Goal: Transaction & Acquisition: Purchase product/service

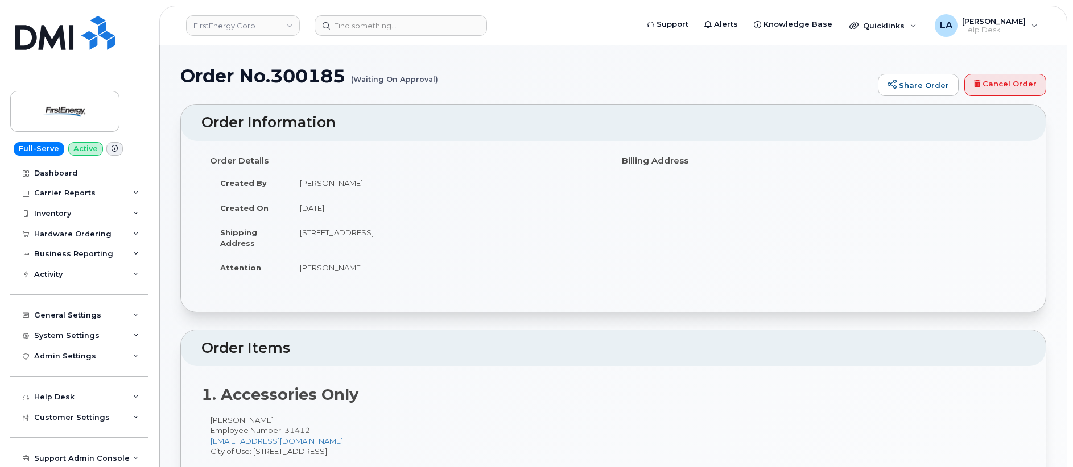
scroll to position [67, 0]
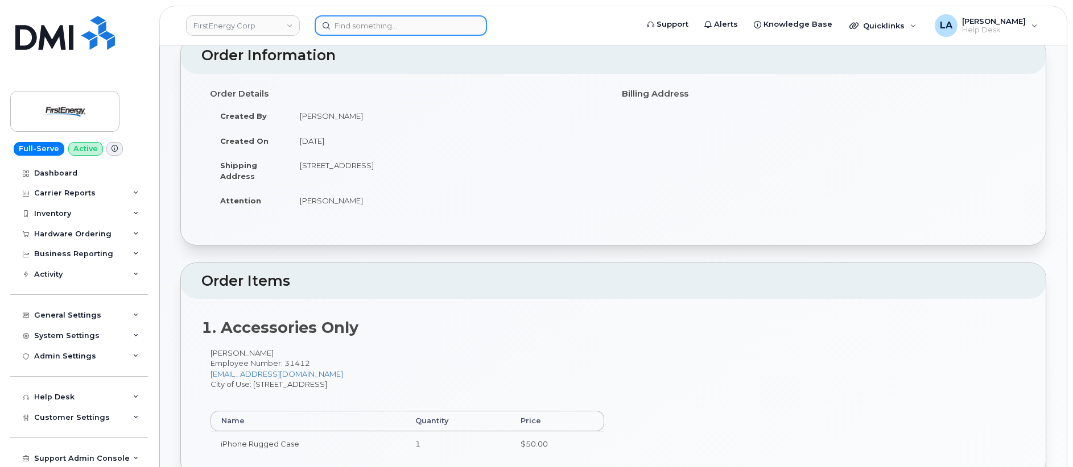
click at [385, 25] on input at bounding box center [400, 25] width 172 height 20
paste input "[PHONE_NUMBER]"
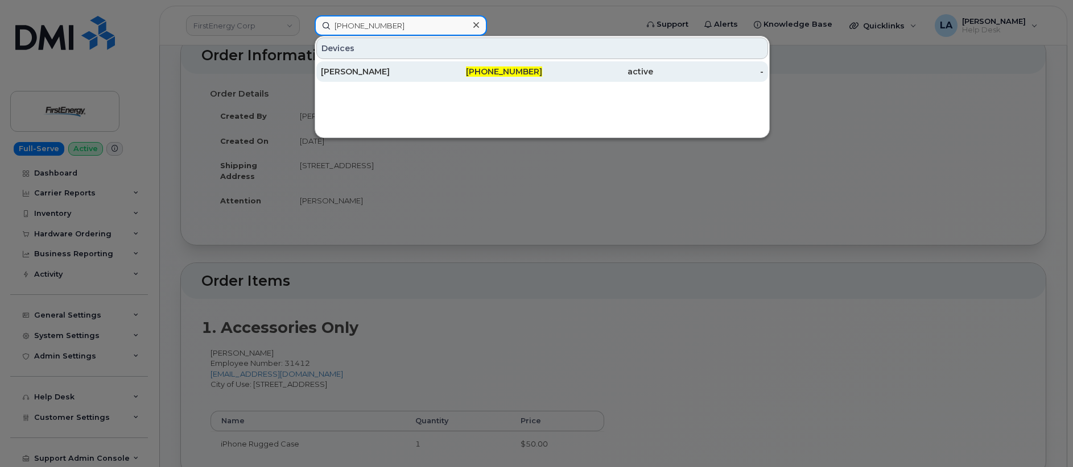
type input "[PHONE_NUMBER]"
click at [334, 70] on div "[PERSON_NAME]" at bounding box center [376, 71] width 111 height 11
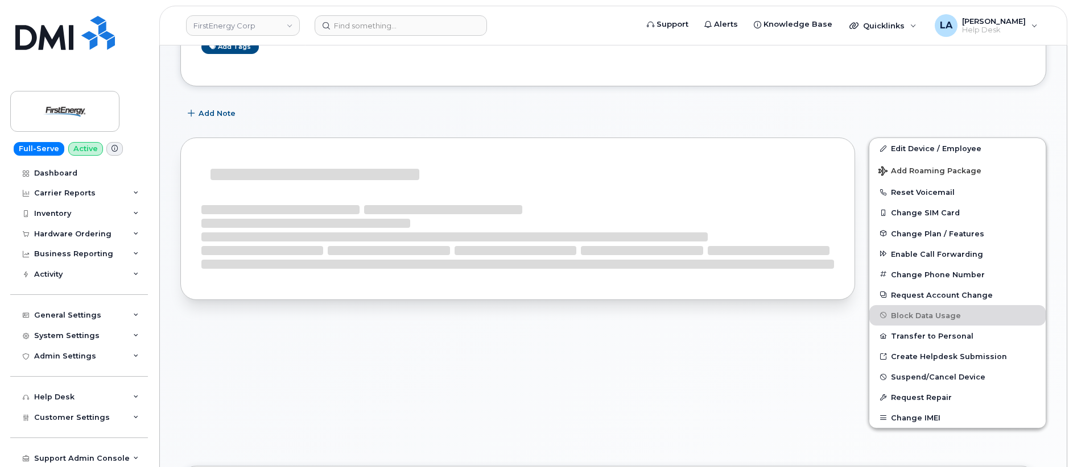
scroll to position [139, 0]
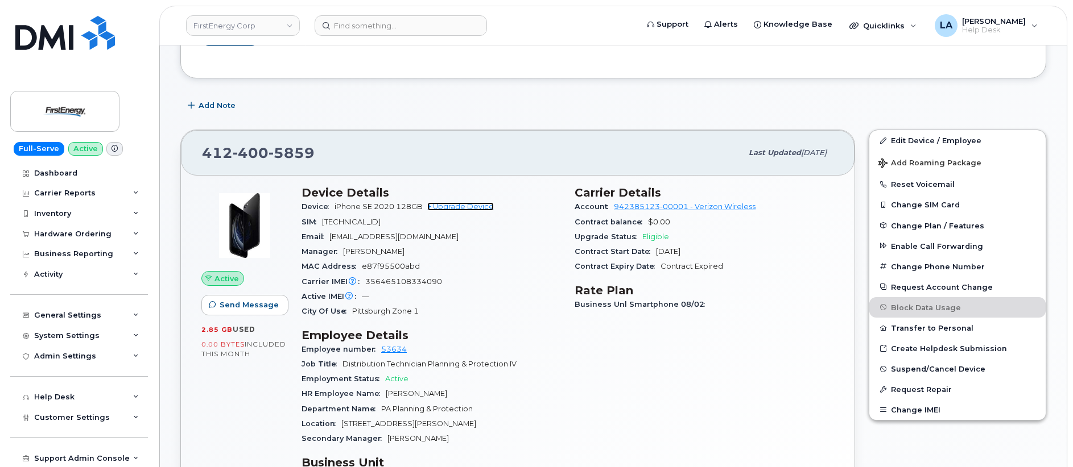
click at [442, 206] on link "+ Upgrade Device" at bounding box center [460, 206] width 67 height 9
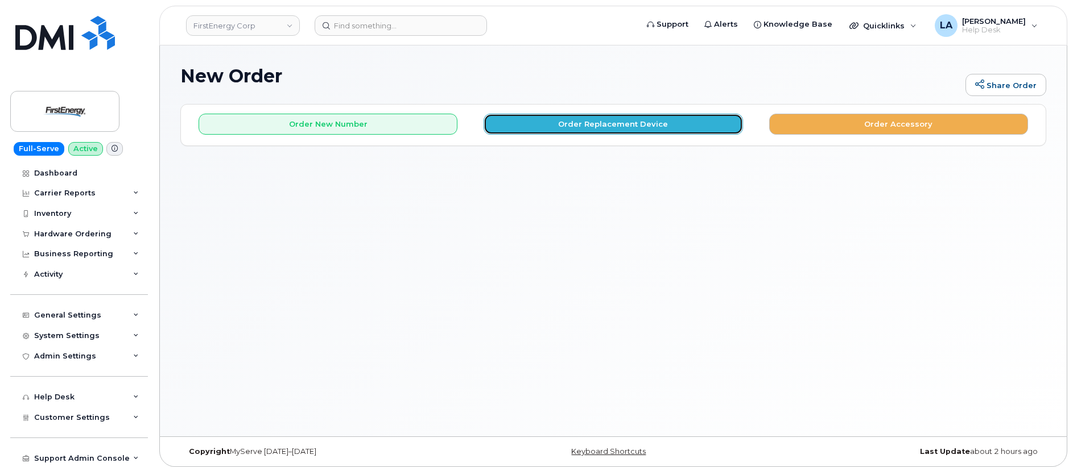
click at [554, 126] on button "Order Replacement Device" at bounding box center [612, 124] width 259 height 21
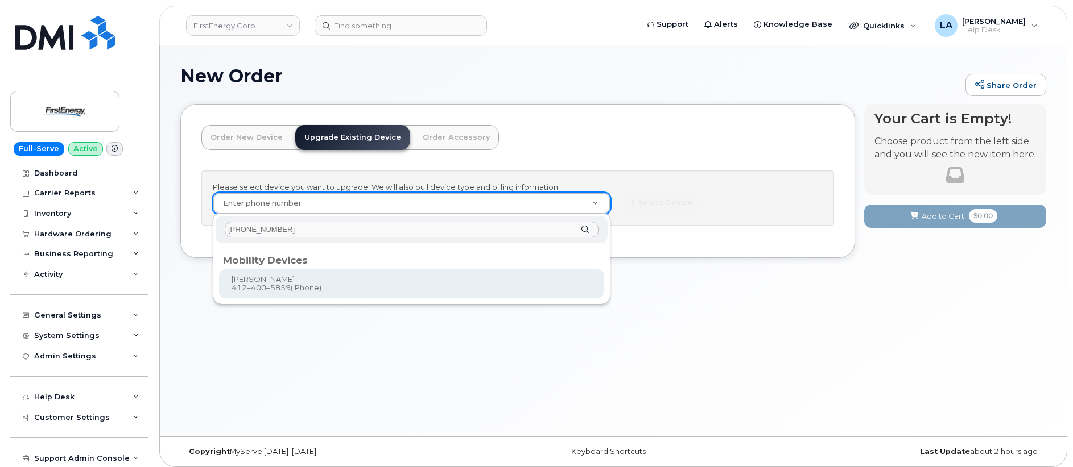
type input "412-400-5859"
type input "829347"
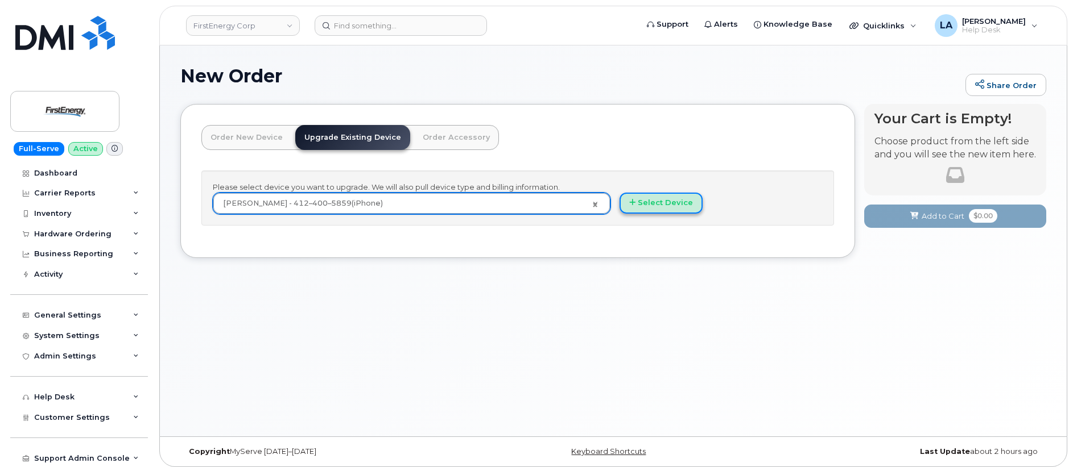
click at [648, 206] on button "Select Device" at bounding box center [660, 203] width 83 height 21
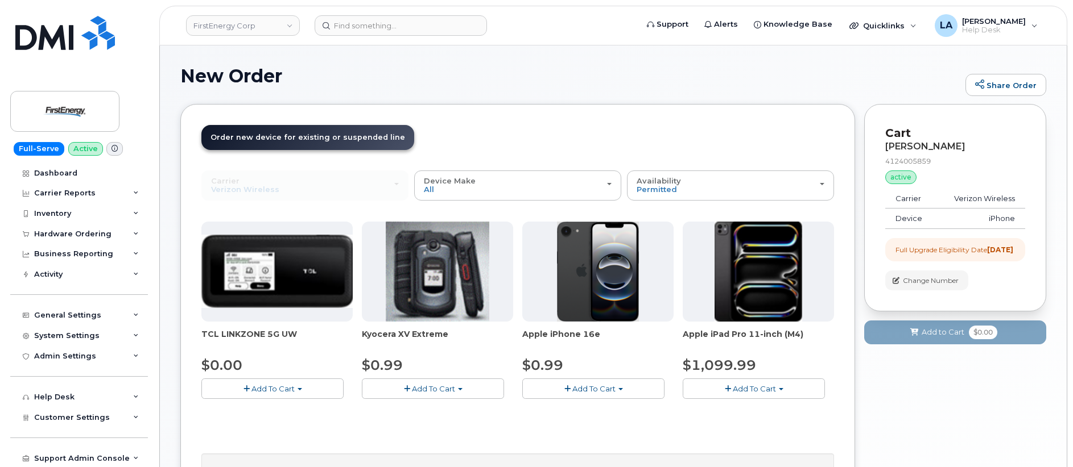
click at [564, 388] on span "button" at bounding box center [567, 389] width 6 height 7
click at [570, 411] on link "$0.99 - 2 Year Upgrade" at bounding box center [580, 410] width 110 height 14
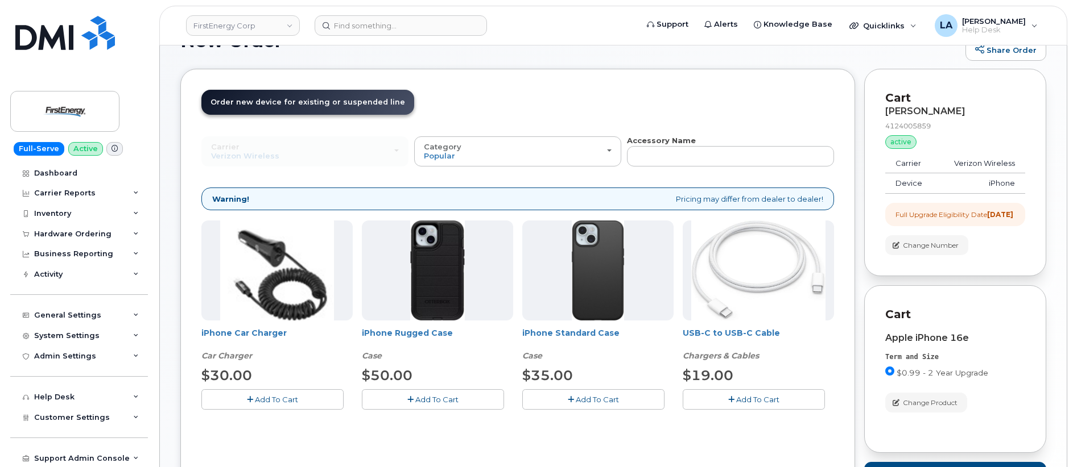
scroll to position [101, 0]
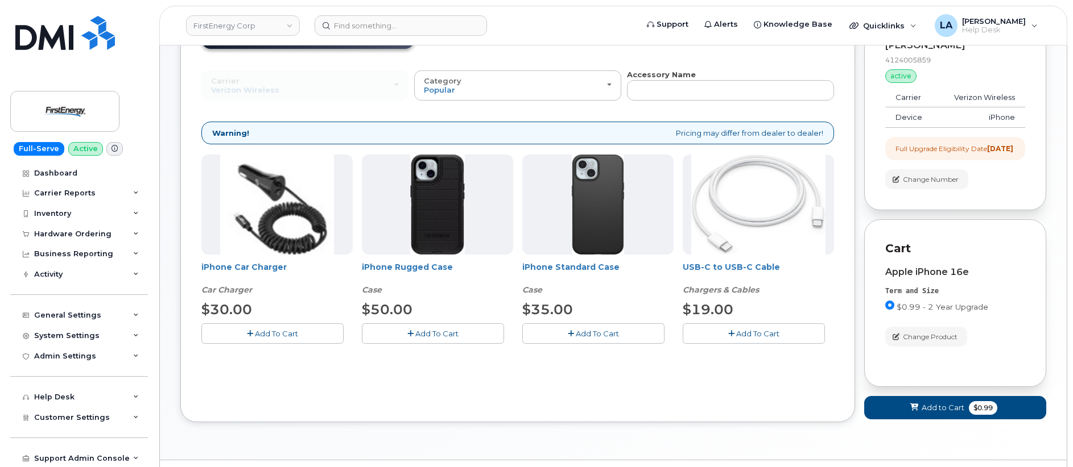
click at [736, 332] on span "Add To Cart" at bounding box center [757, 333] width 43 height 9
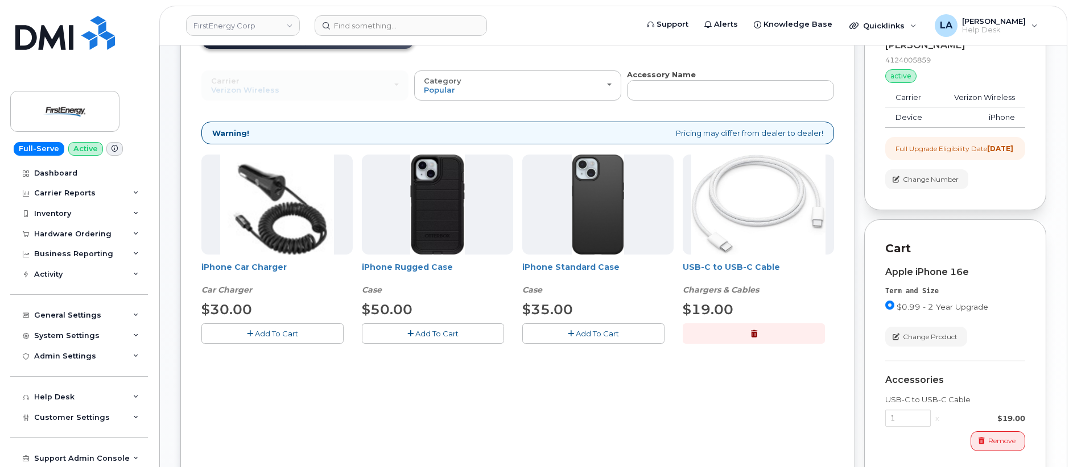
click at [265, 332] on span "Add To Cart" at bounding box center [276, 333] width 43 height 9
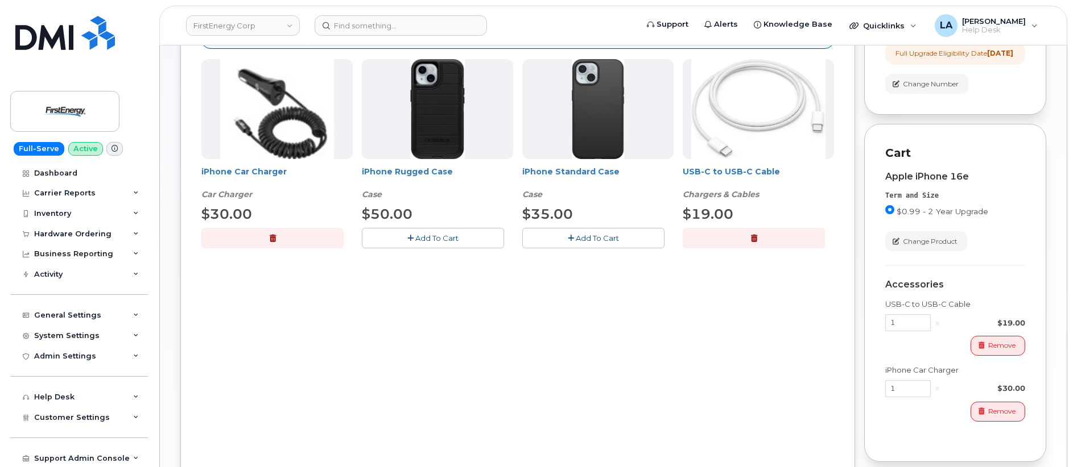
scroll to position [187, 0]
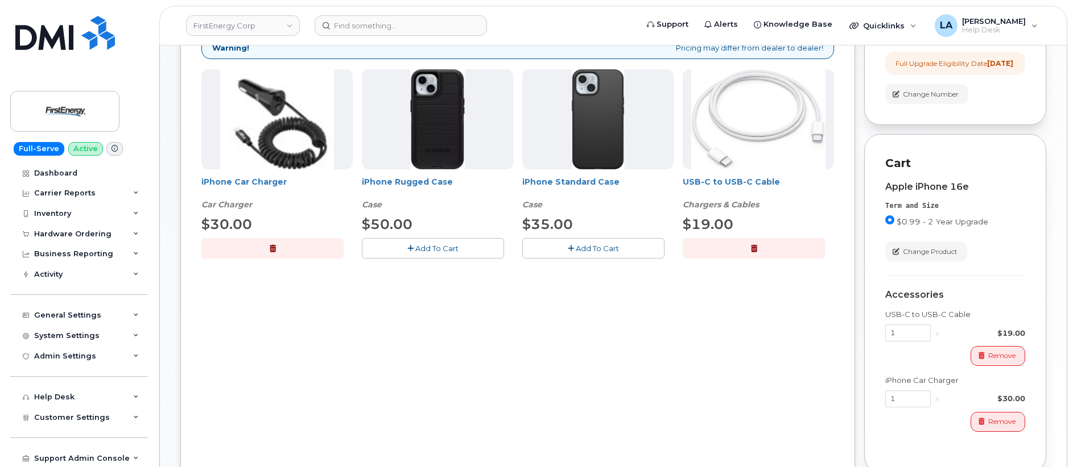
drag, startPoint x: 571, startPoint y: 251, endPoint x: 597, endPoint y: 254, distance: 26.3
click at [571, 251] on icon "button" at bounding box center [571, 248] width 6 height 7
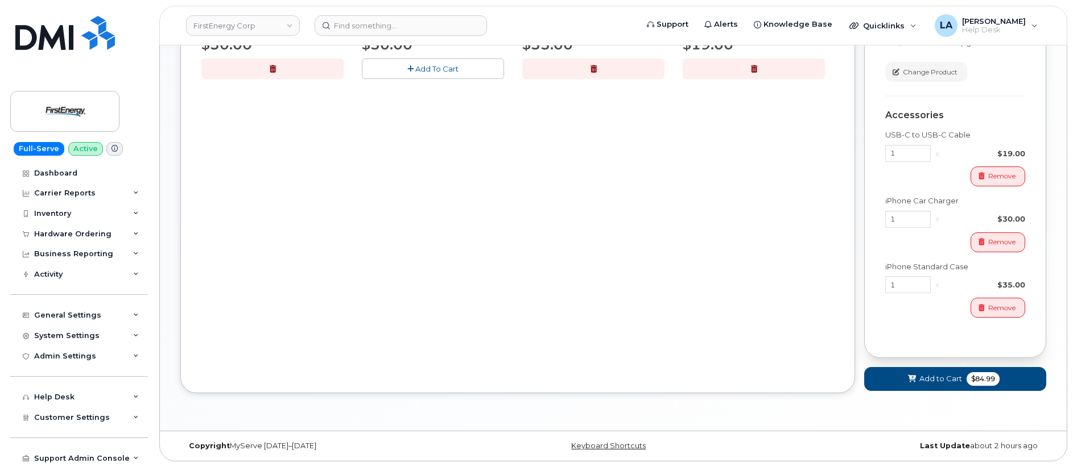
scroll to position [376, 0]
click at [902, 378] on button "Add to Cart $84.99" at bounding box center [955, 378] width 182 height 23
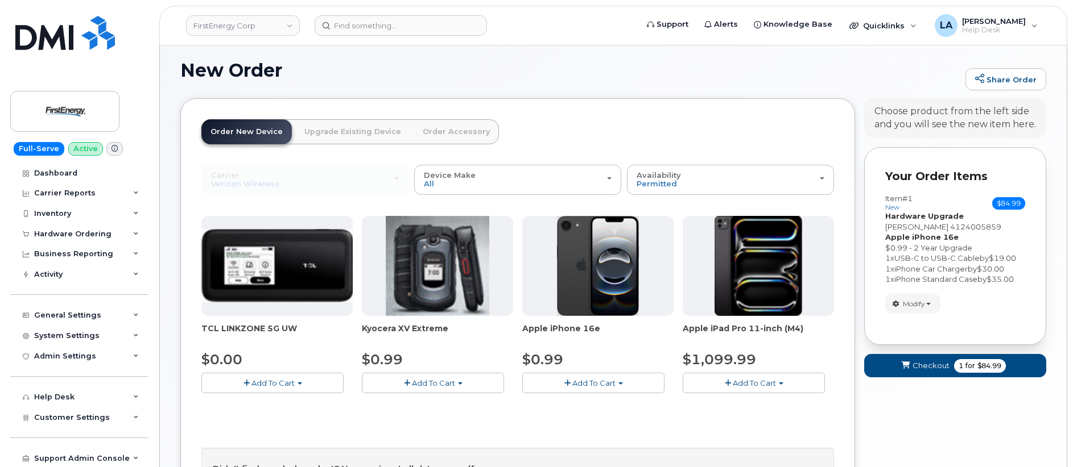
scroll to position [164, 0]
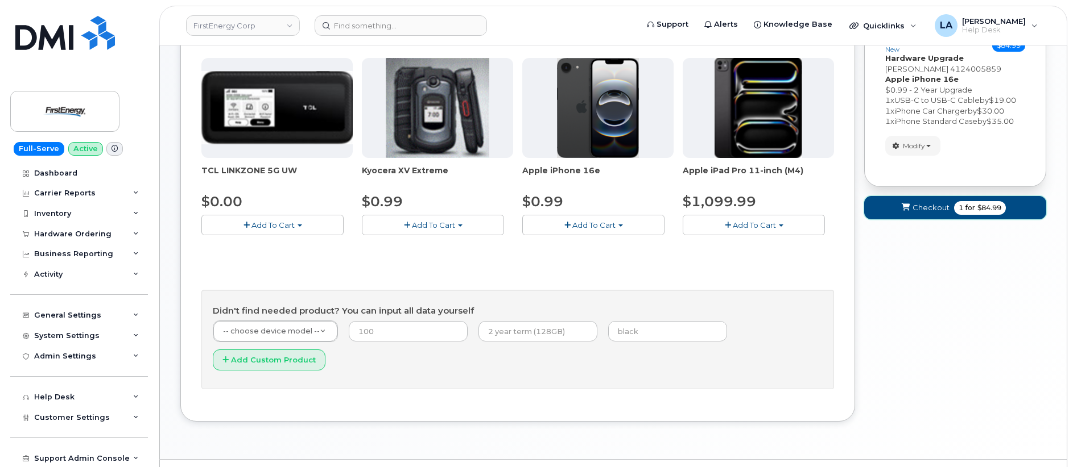
click at [934, 210] on span "Checkout" at bounding box center [930, 207] width 37 height 11
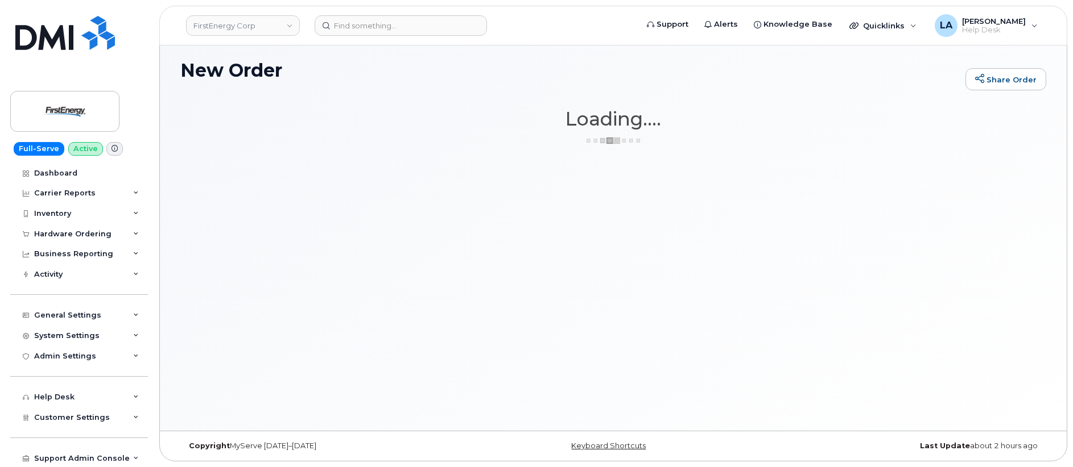
scroll to position [6, 0]
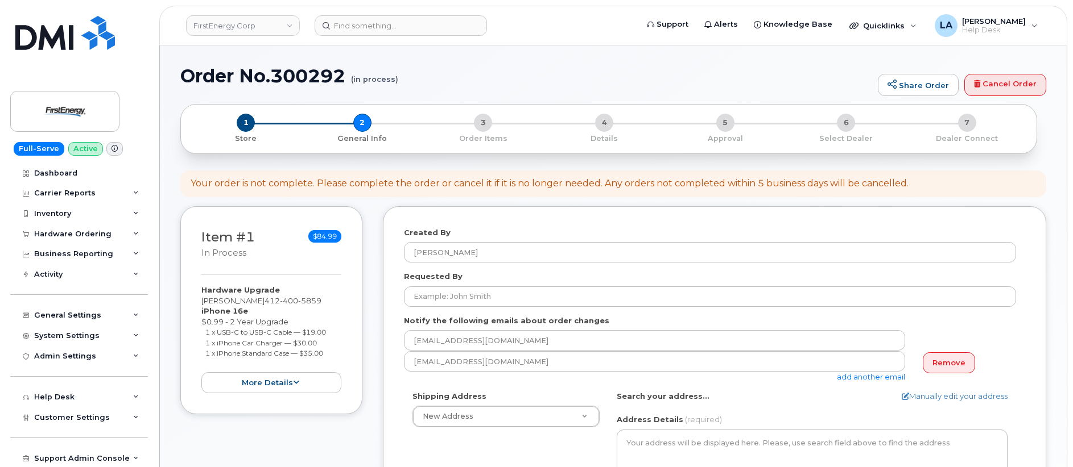
select select
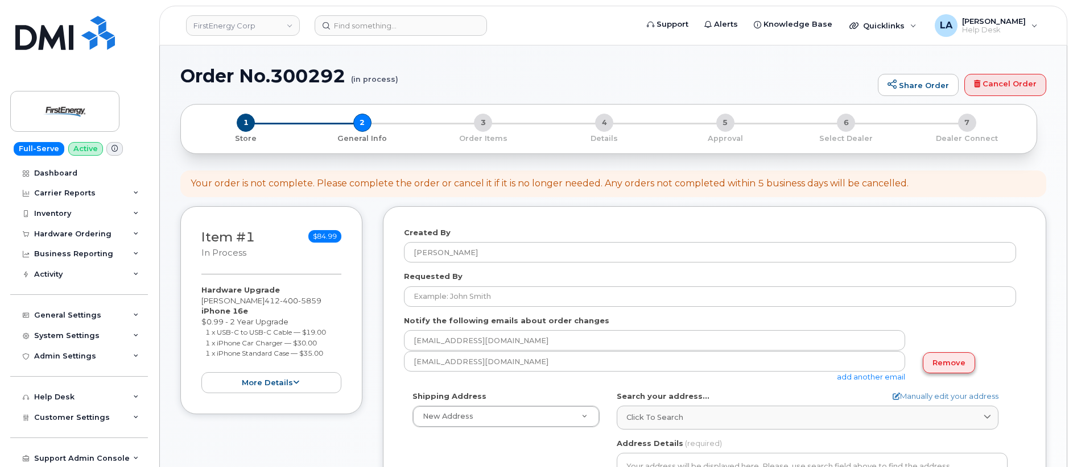
click at [959, 364] on link "Remove" at bounding box center [948, 363] width 52 height 21
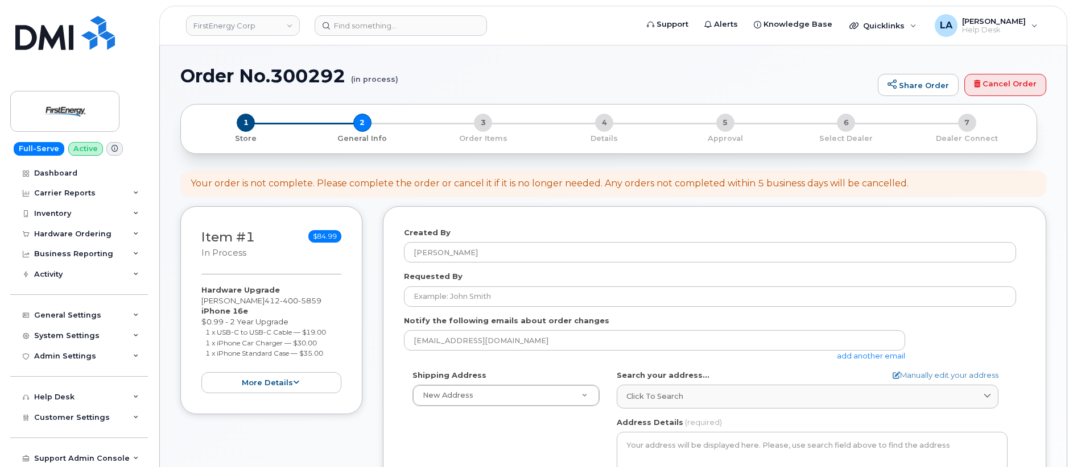
drag, startPoint x: 200, startPoint y: 301, endPoint x: 270, endPoint y: 304, distance: 70.6
click at [270, 304] on div "Item #1 in process $84.99 Hardware Upgrade WILLIAM T FISHER 412 400 5859 iPhone…" at bounding box center [271, 310] width 182 height 208
copy div "[PERSON_NAME]"
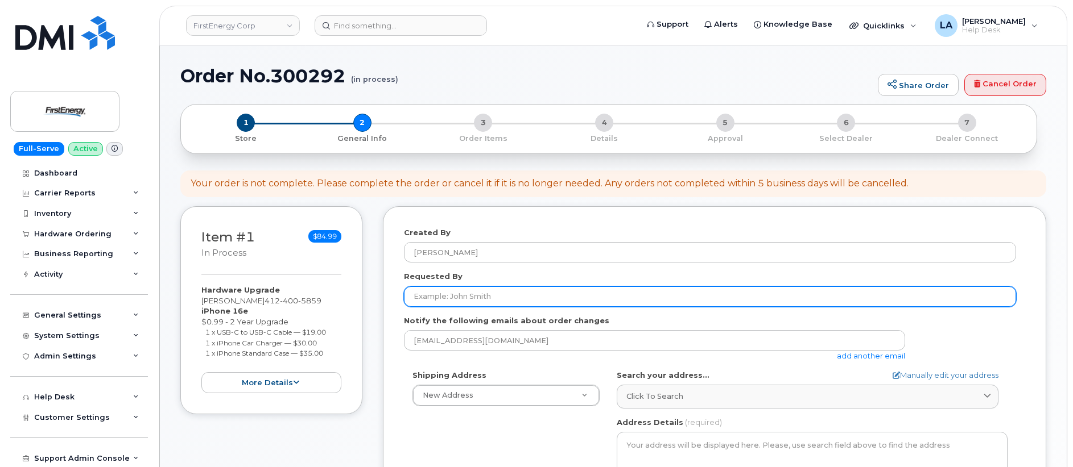
click at [572, 297] on input "Requested By" at bounding box center [710, 297] width 612 height 20
paste input "[PERSON_NAME]"
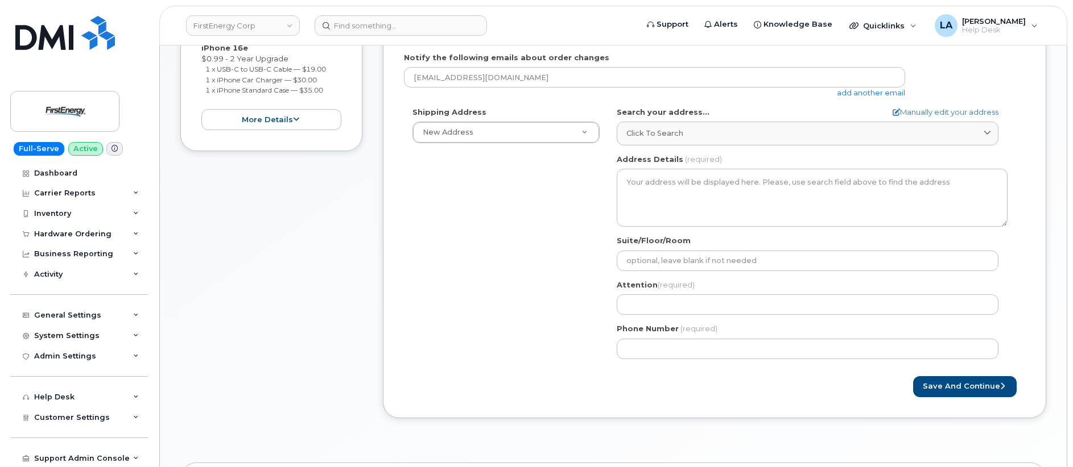
scroll to position [304, 0]
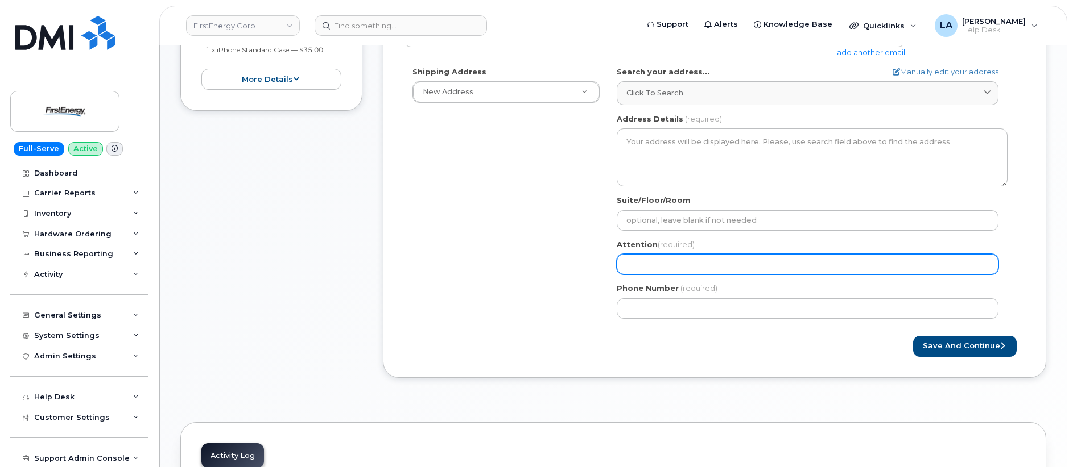
type input "[PERSON_NAME]"
click at [659, 262] on input "Attention (required)" at bounding box center [807, 264] width 382 height 20
paste input "[PERSON_NAME]"
select select
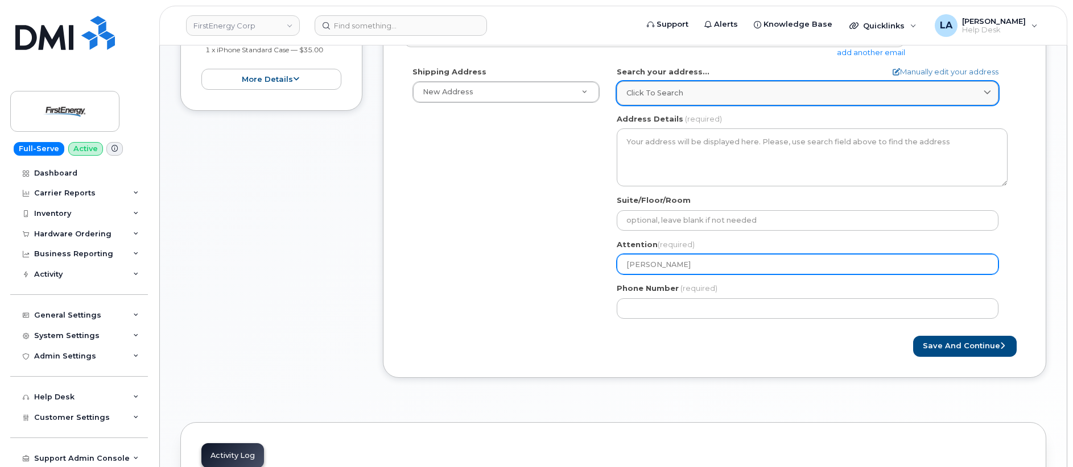
type input "[PERSON_NAME]"
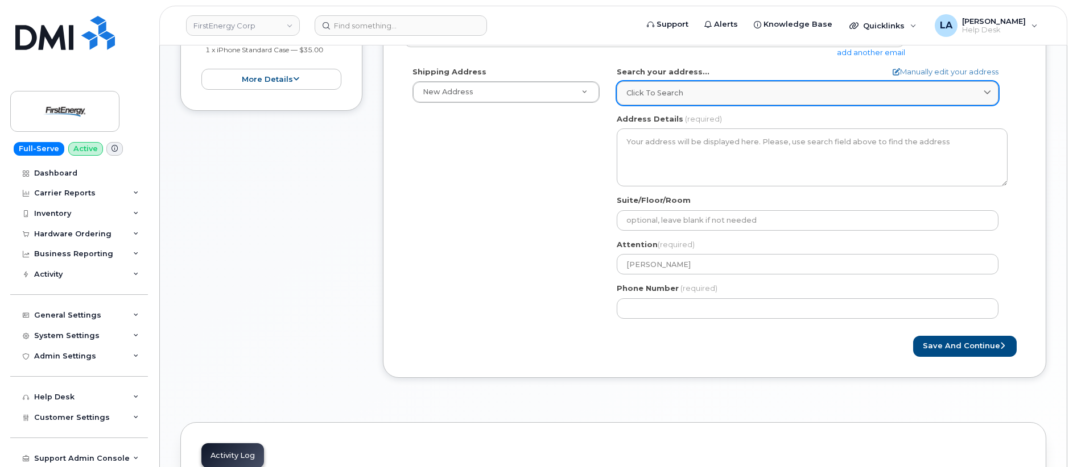
click at [679, 91] on span "Click to search" at bounding box center [654, 93] width 57 height 11
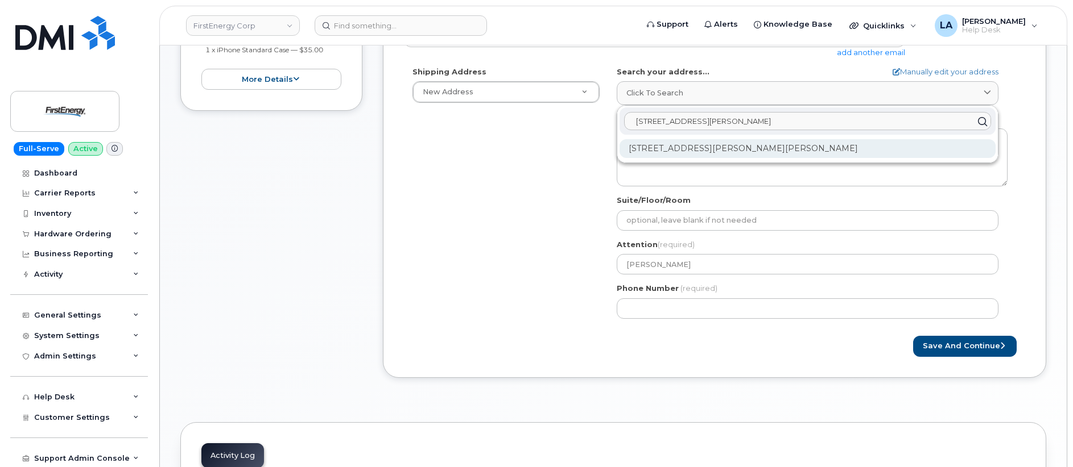
type input "110 David Drive bent"
click at [685, 152] on div "110 David Dr Bentleyville PA 15314-1246" at bounding box center [807, 148] width 376 height 19
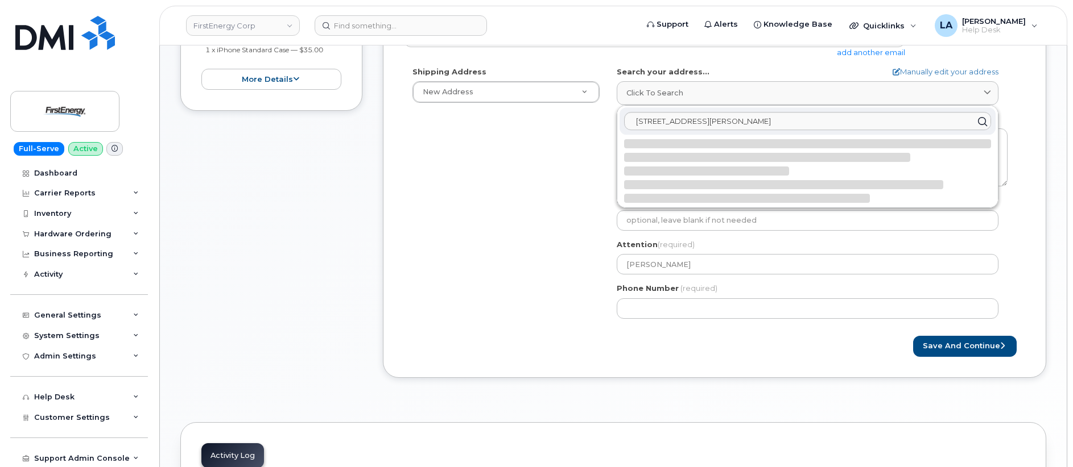
select select
type textarea "110 David Dr BENTLEYVILLE PA 15314-1246 UNITED STATES"
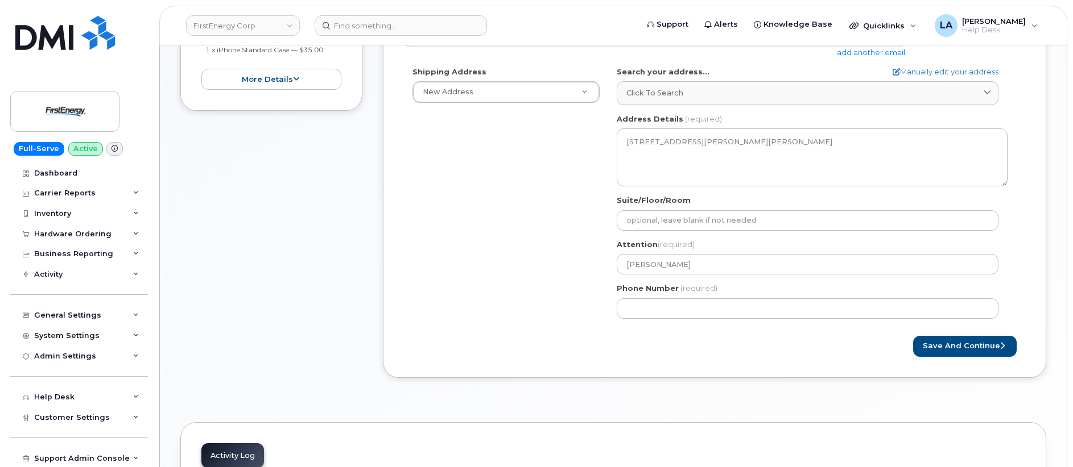
click at [481, 204] on div "Shipping Address New Address New Address 1632 Shelton Ct 210 N Seneca St 1910 W…" at bounding box center [710, 197] width 612 height 261
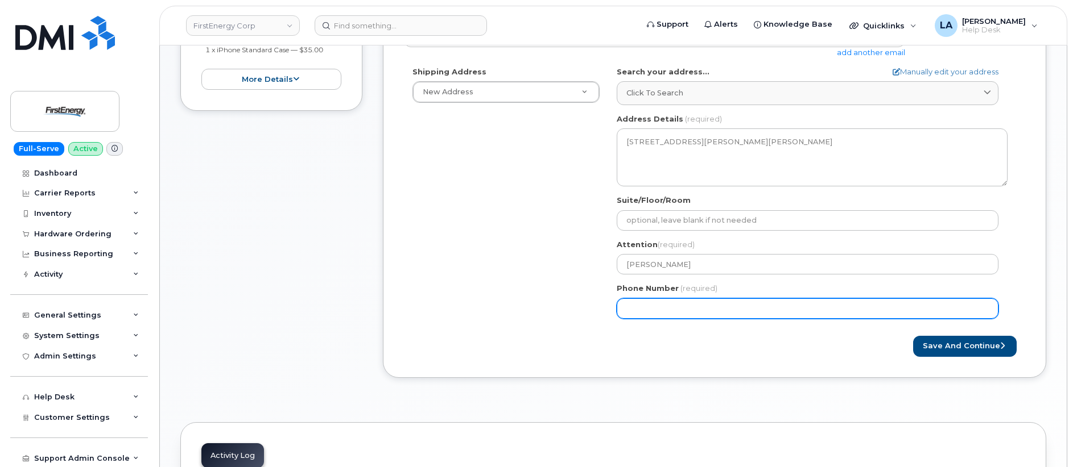
click at [651, 313] on input "Phone Number" at bounding box center [807, 309] width 382 height 20
paste input "4124005859"
select select
type input "4124005859"
click at [481, 229] on div "Shipping Address New Address New Address 1632 Shelton Ct 210 N Seneca St 1910 W…" at bounding box center [710, 197] width 612 height 261
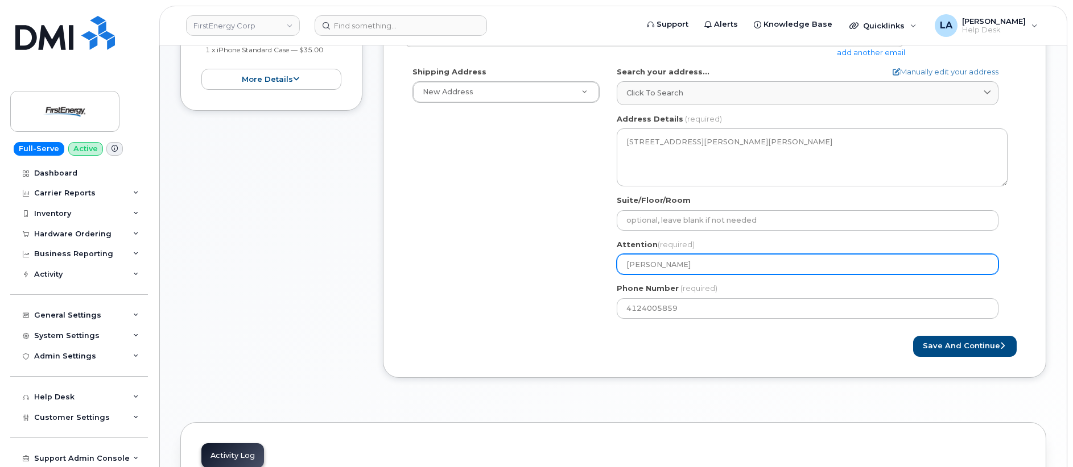
click at [728, 259] on input "[PERSON_NAME]" at bounding box center [807, 264] width 382 height 20
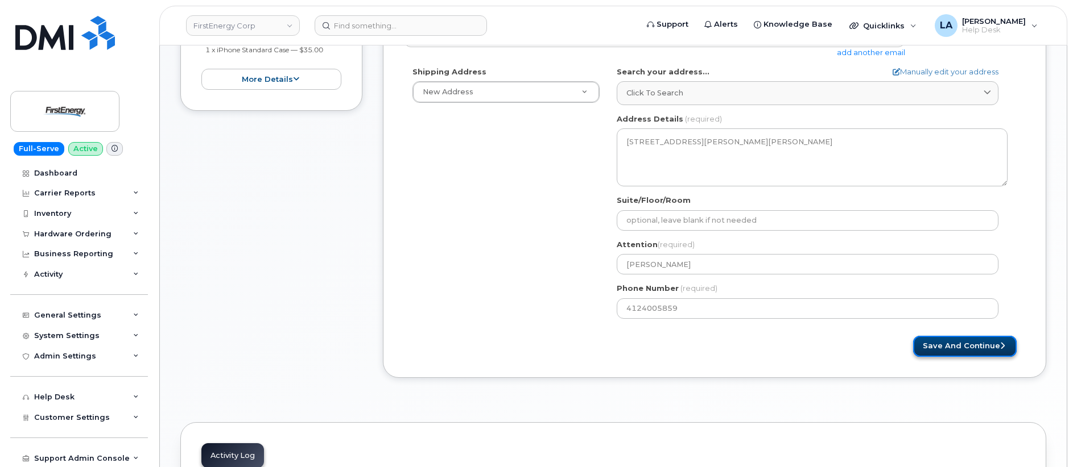
click at [939, 352] on button "Save and Continue" at bounding box center [964, 346] width 103 height 21
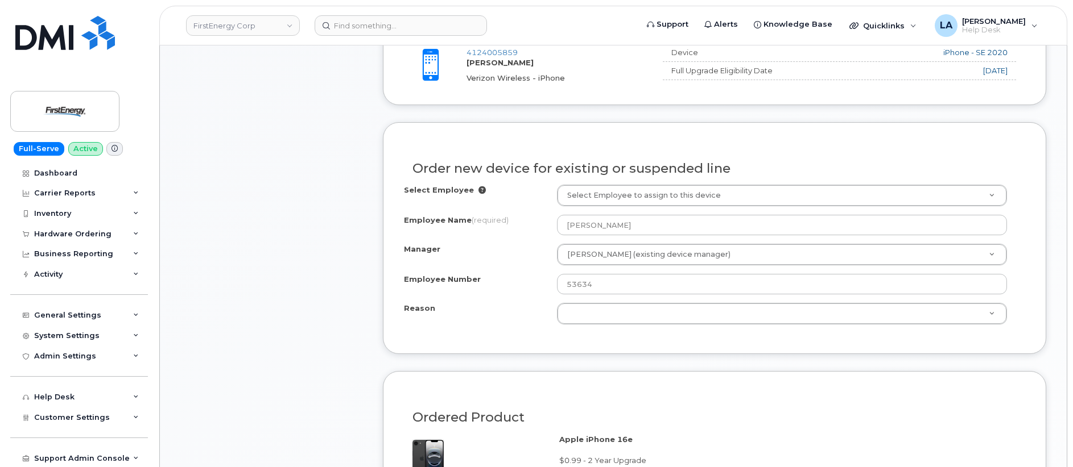
scroll to position [554, 0]
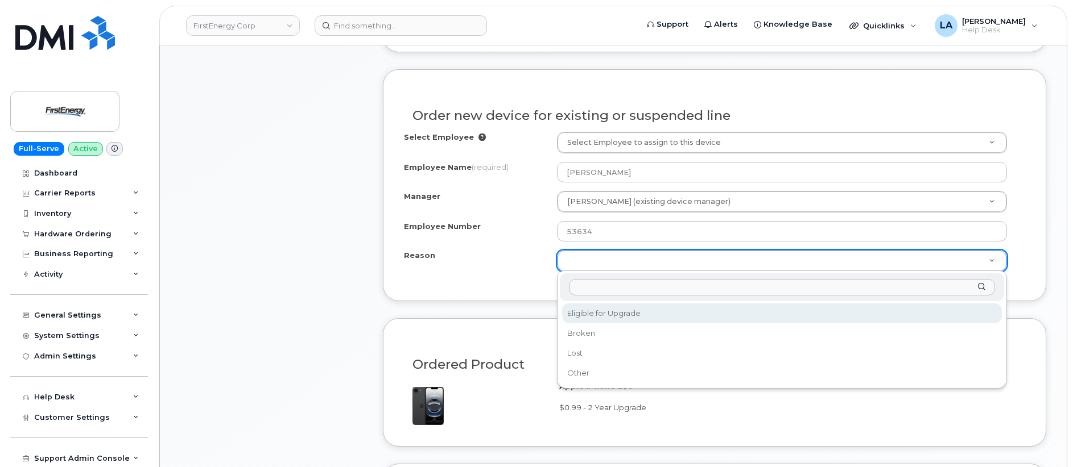
select select "eligible_for_upgrade"
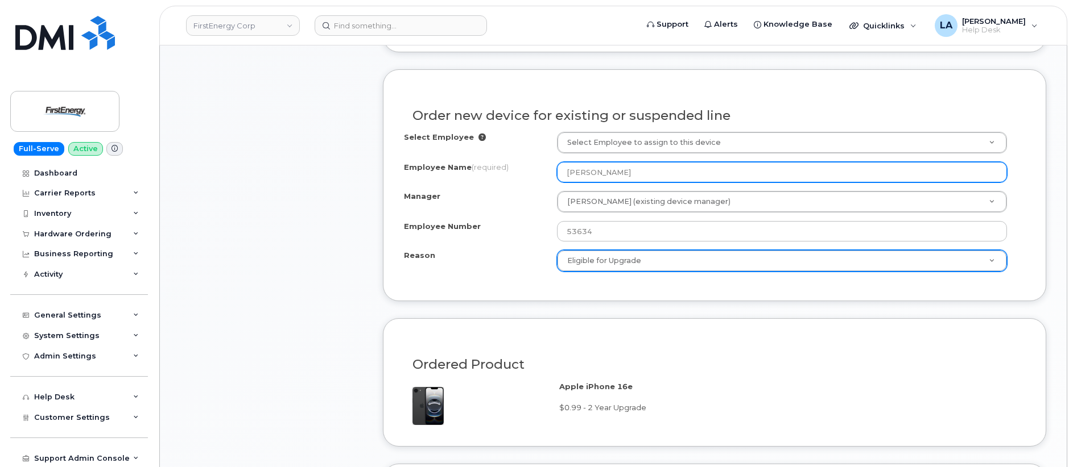
drag, startPoint x: 653, startPoint y: 172, endPoint x: 482, endPoint y: 171, distance: 171.2
click at [481, 172] on div "Employee Name (required) WILLIAM T FISHER" at bounding box center [714, 172] width 621 height 20
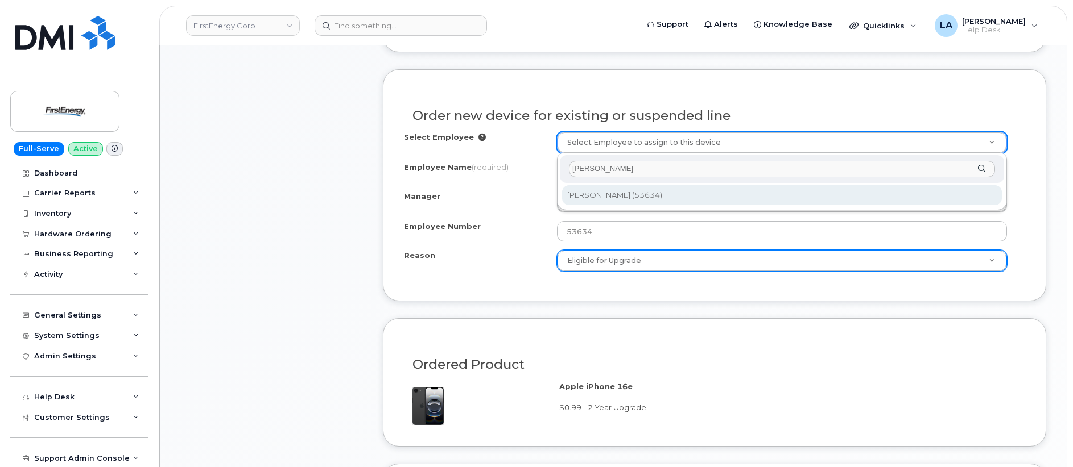
type input "[PERSON_NAME]"
type input "2074655"
type input "[PERSON_NAME]"
select select "2079476"
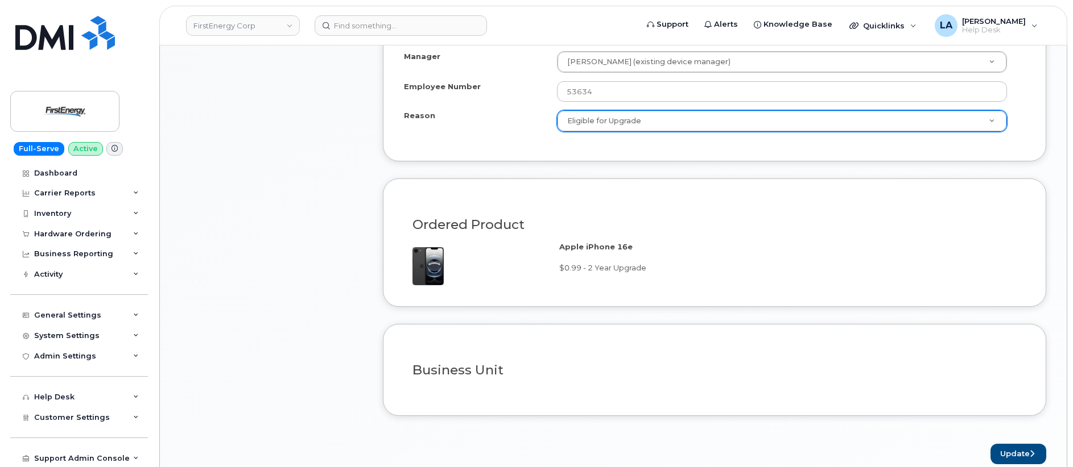
scroll to position [844, 0]
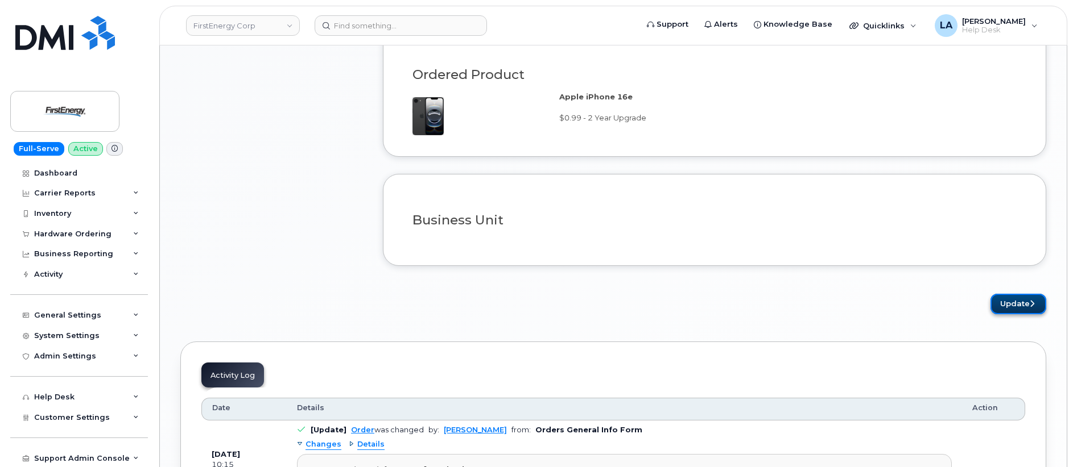
click at [1014, 300] on button "Update" at bounding box center [1018, 304] width 56 height 21
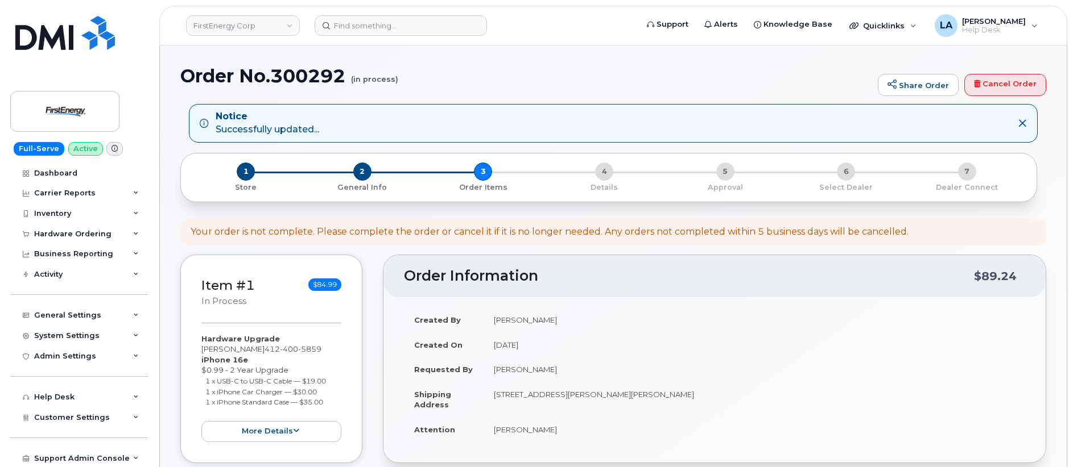
drag, startPoint x: 1070, startPoint y: 51, endPoint x: 1070, endPoint y: 74, distance: 23.3
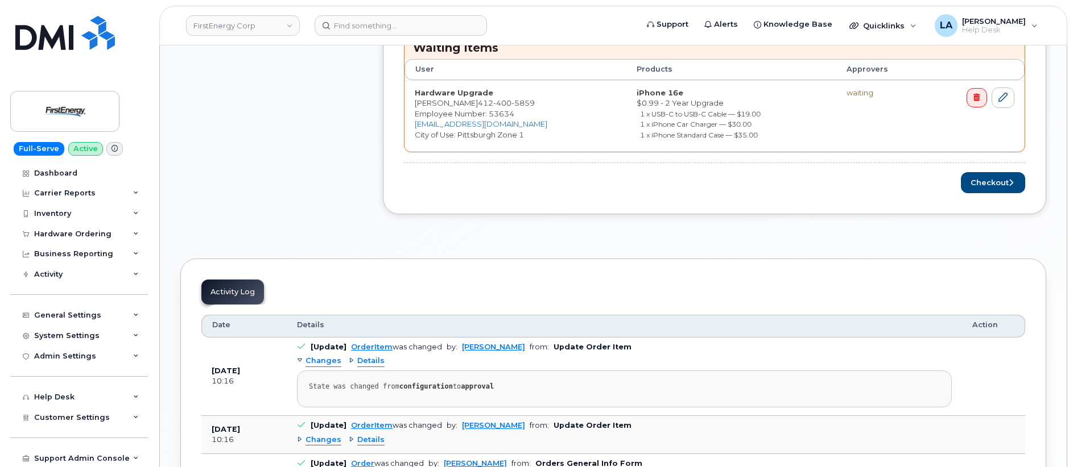
scroll to position [504, 0]
click at [984, 179] on button "Checkout" at bounding box center [992, 181] width 64 height 21
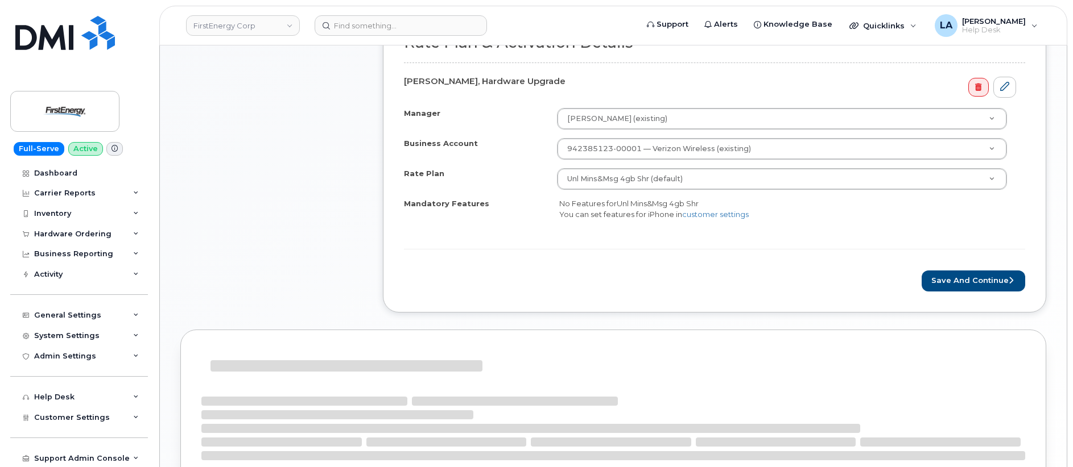
scroll to position [409, 0]
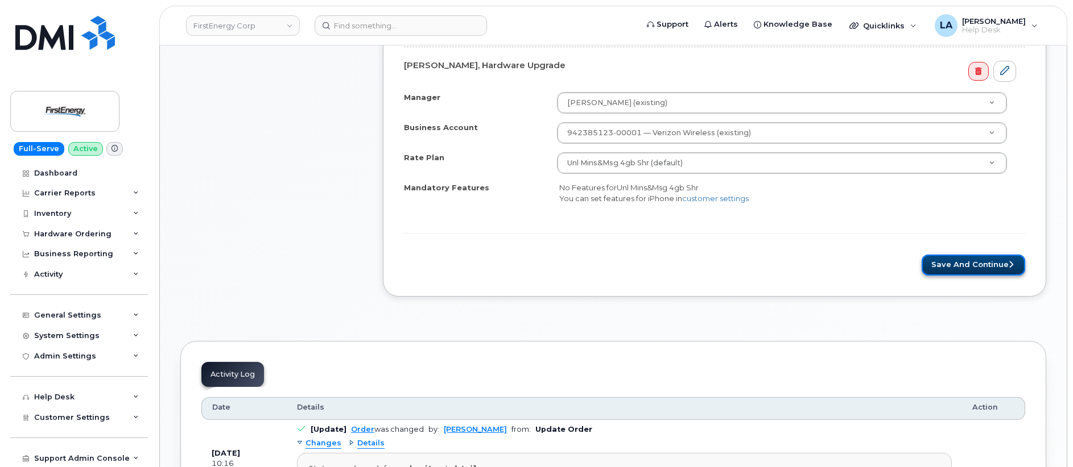
click at [994, 259] on button "Save and Continue" at bounding box center [972, 265] width 103 height 21
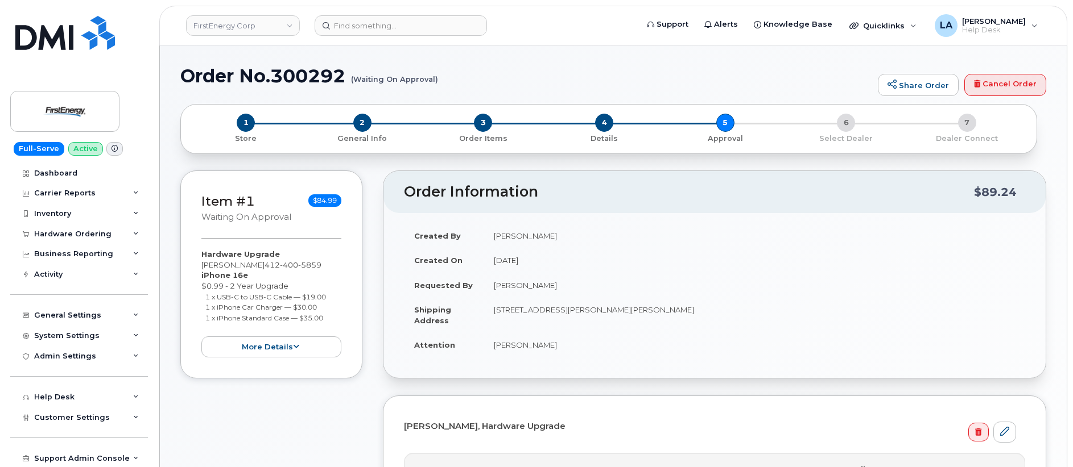
click at [632, 55] on div "Order No.300292 (Waiting On Approval) Share Order Cancel Order × Share This Ord…" at bounding box center [613, 444] width 906 height 798
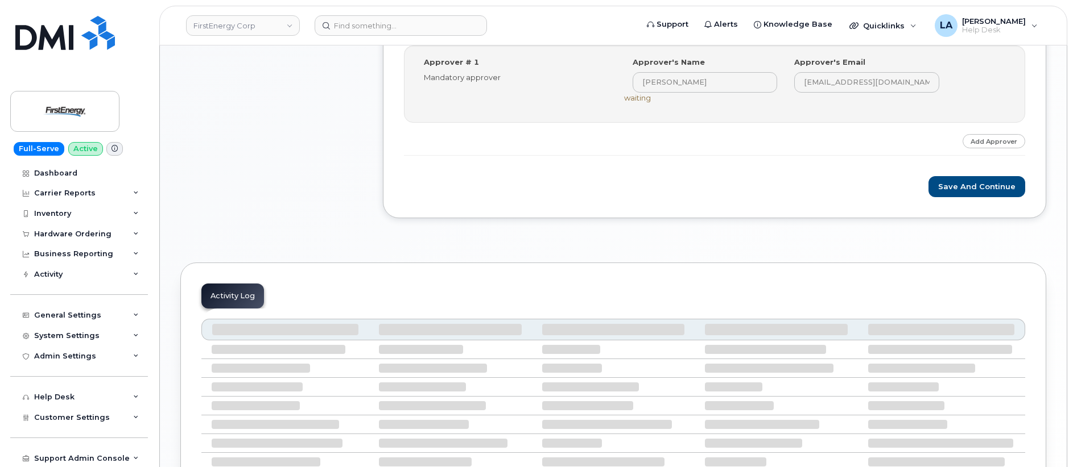
scroll to position [409, 0]
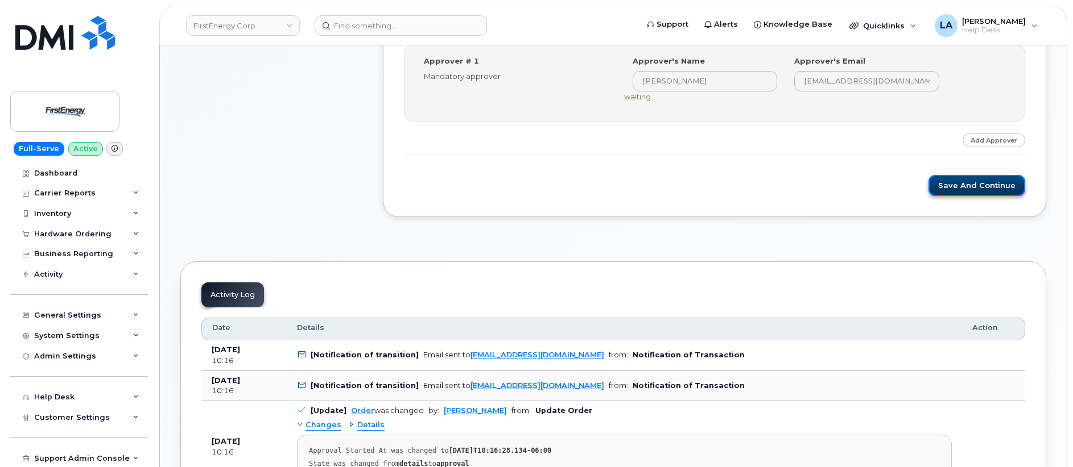
click at [958, 181] on button "Save and Continue" at bounding box center [976, 185] width 97 height 21
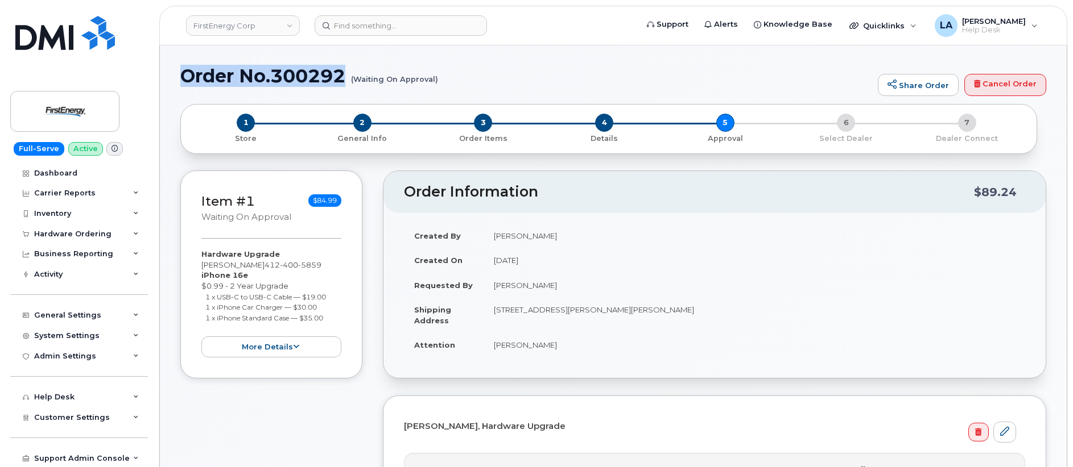
drag, startPoint x: 419, startPoint y: 86, endPoint x: 205, endPoint y: 74, distance: 214.2
click at [183, 76] on h1 "Order No.300292 (Waiting On Approval)" at bounding box center [526, 76] width 692 height 20
click at [181, 73] on h1 "Order No.300292 (Waiting On Approval)" at bounding box center [526, 76] width 692 height 20
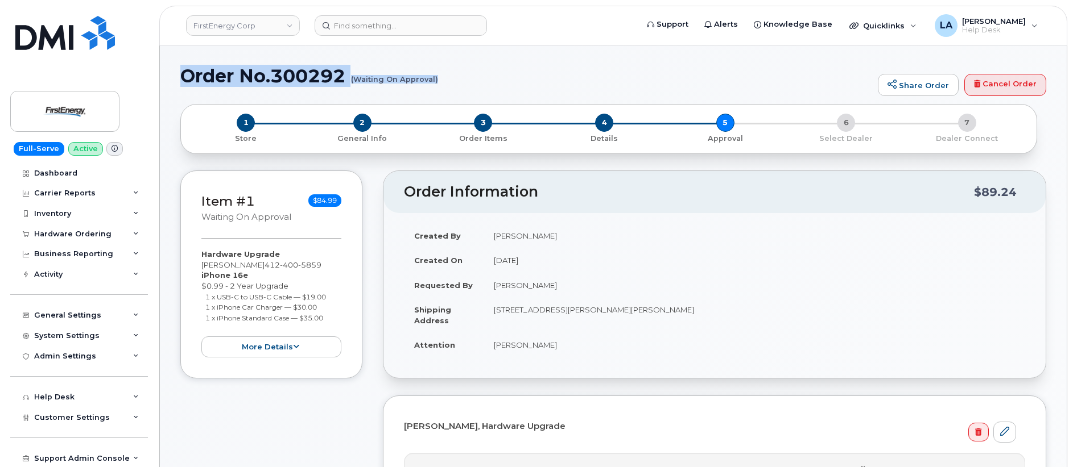
drag, startPoint x: 180, startPoint y: 72, endPoint x: 455, endPoint y: 89, distance: 275.2
click at [455, 89] on div "Order No.300292 (Waiting On Approval) Share Order Cancel Order" at bounding box center [613, 85] width 866 height 38
copy h1 "Order No.300292 (Waiting On Approval)"
